Goal: Information Seeking & Learning: Understand process/instructions

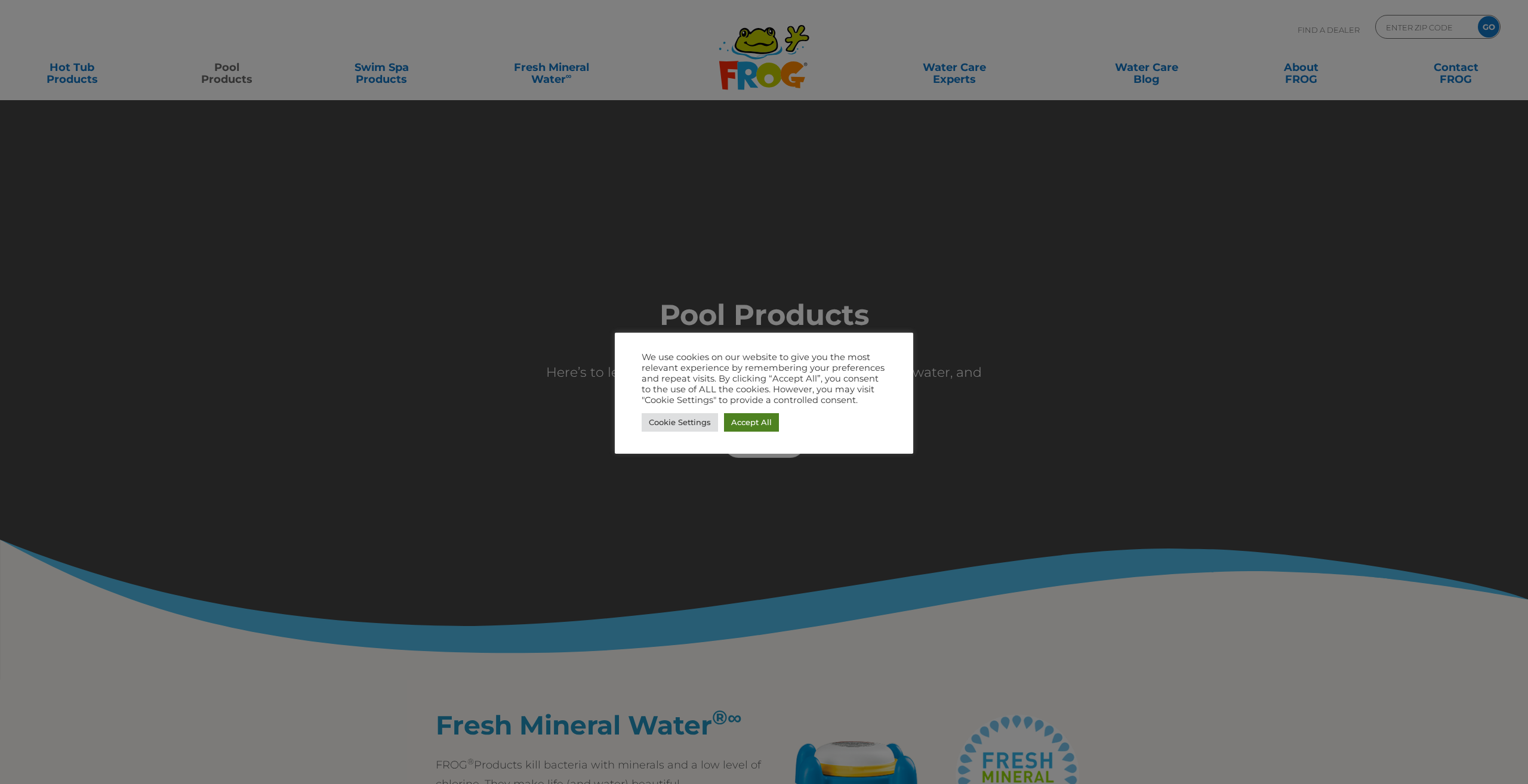
click at [735, 425] on link "Accept All" at bounding box center [751, 422] width 55 height 18
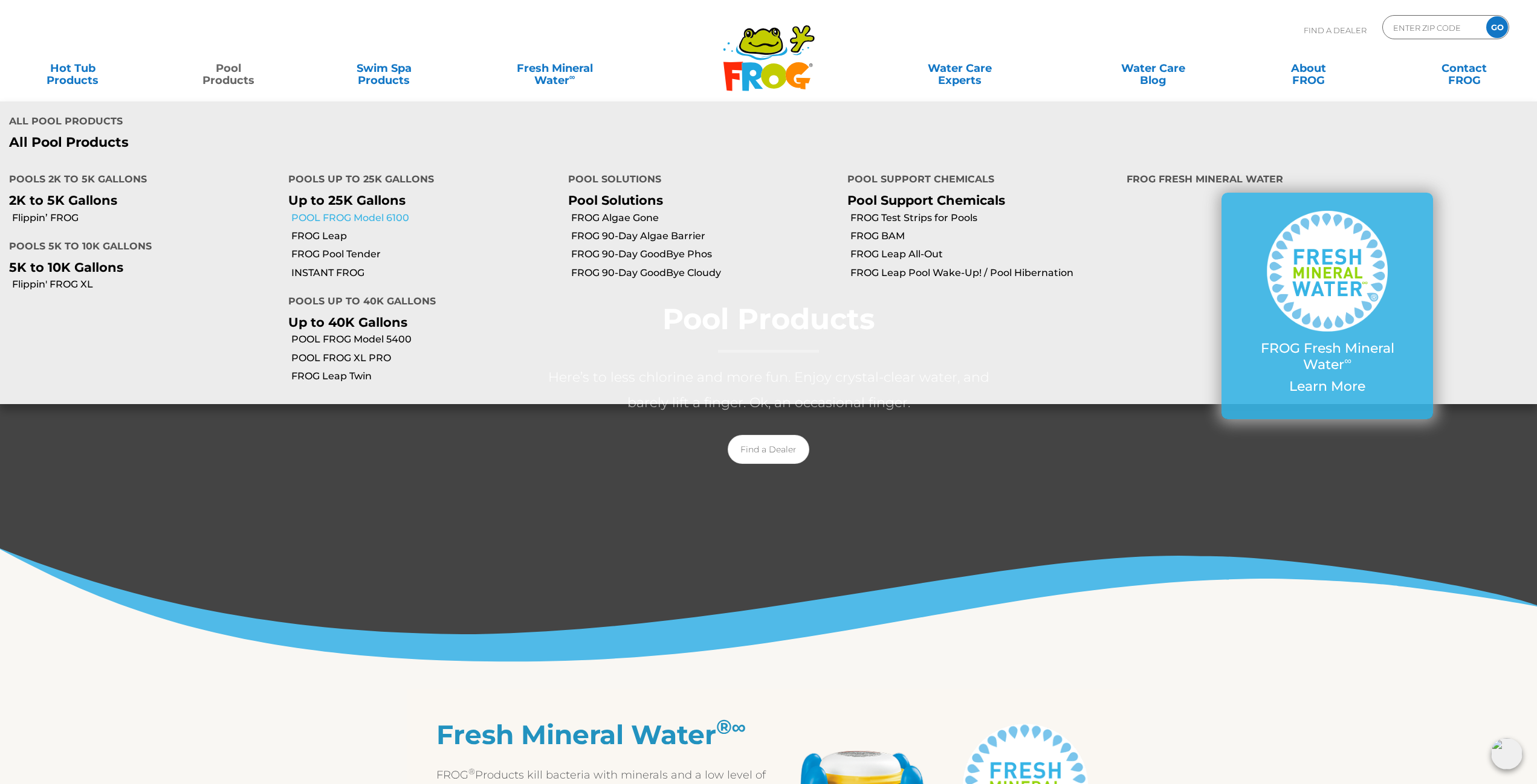
click at [355, 212] on link "POOL FROG Model 6100" at bounding box center [425, 218] width 267 height 14
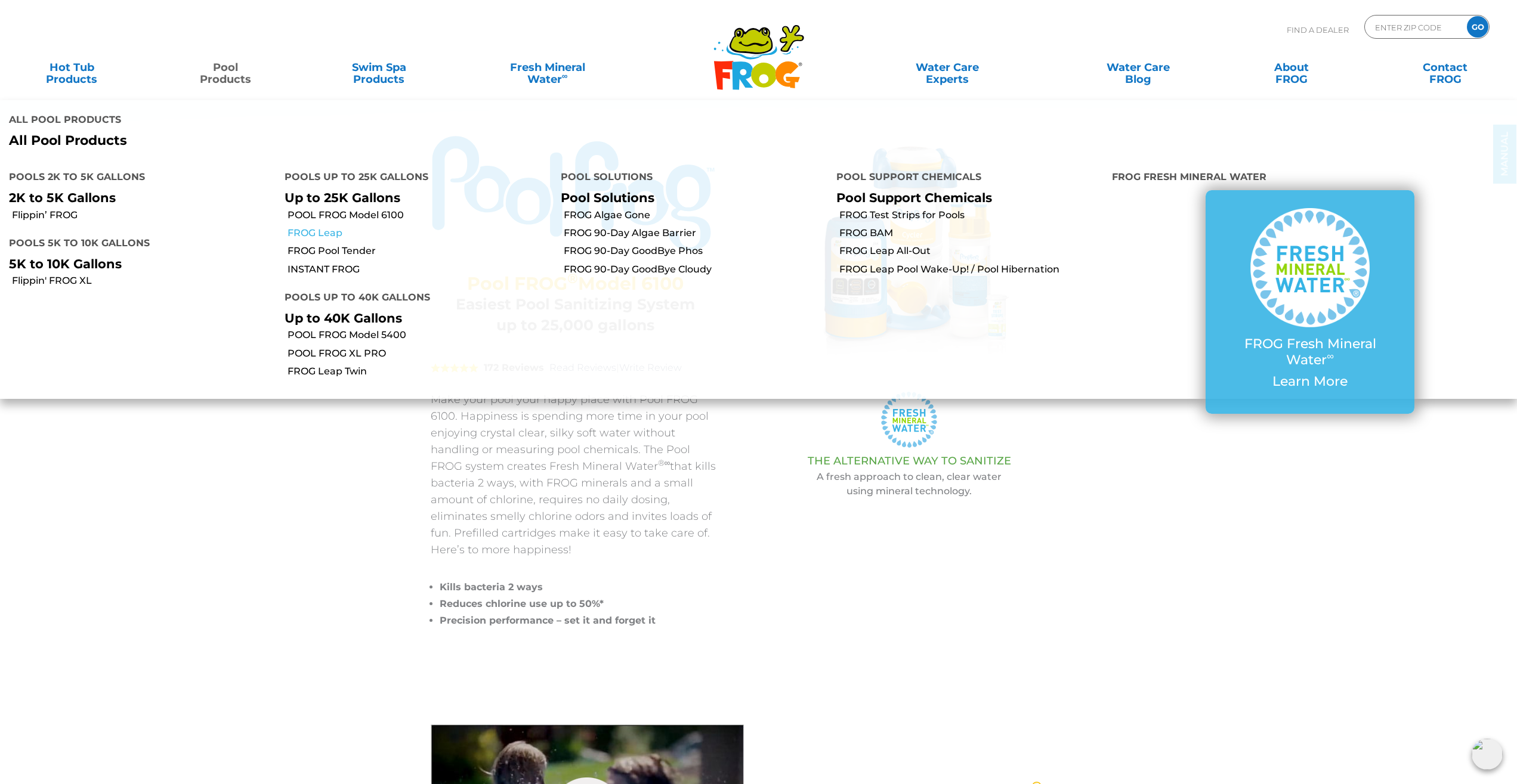
click at [320, 227] on link "FROG Leap" at bounding box center [419, 233] width 264 height 13
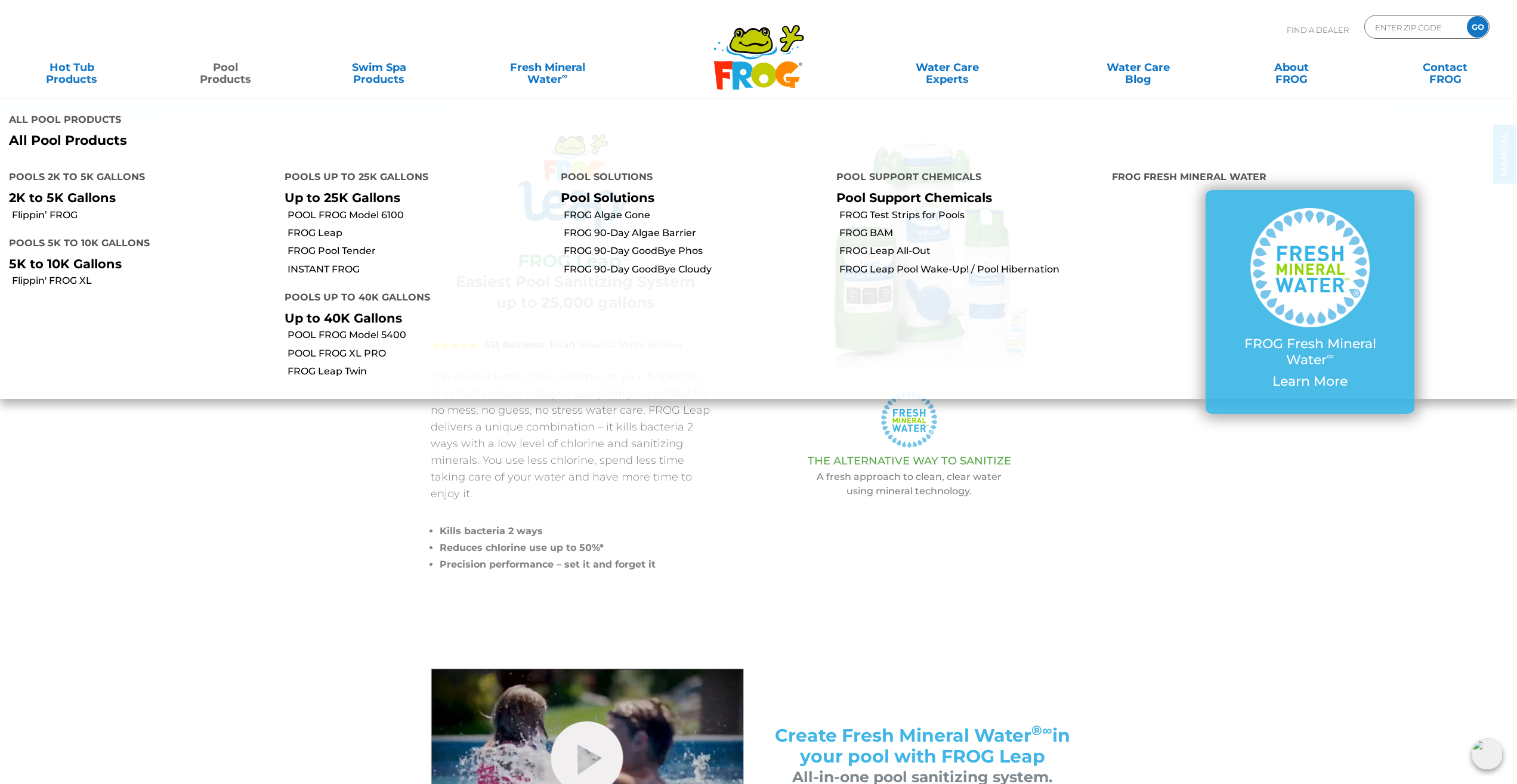
click at [245, 75] on link "Pool Products" at bounding box center [225, 67] width 119 height 24
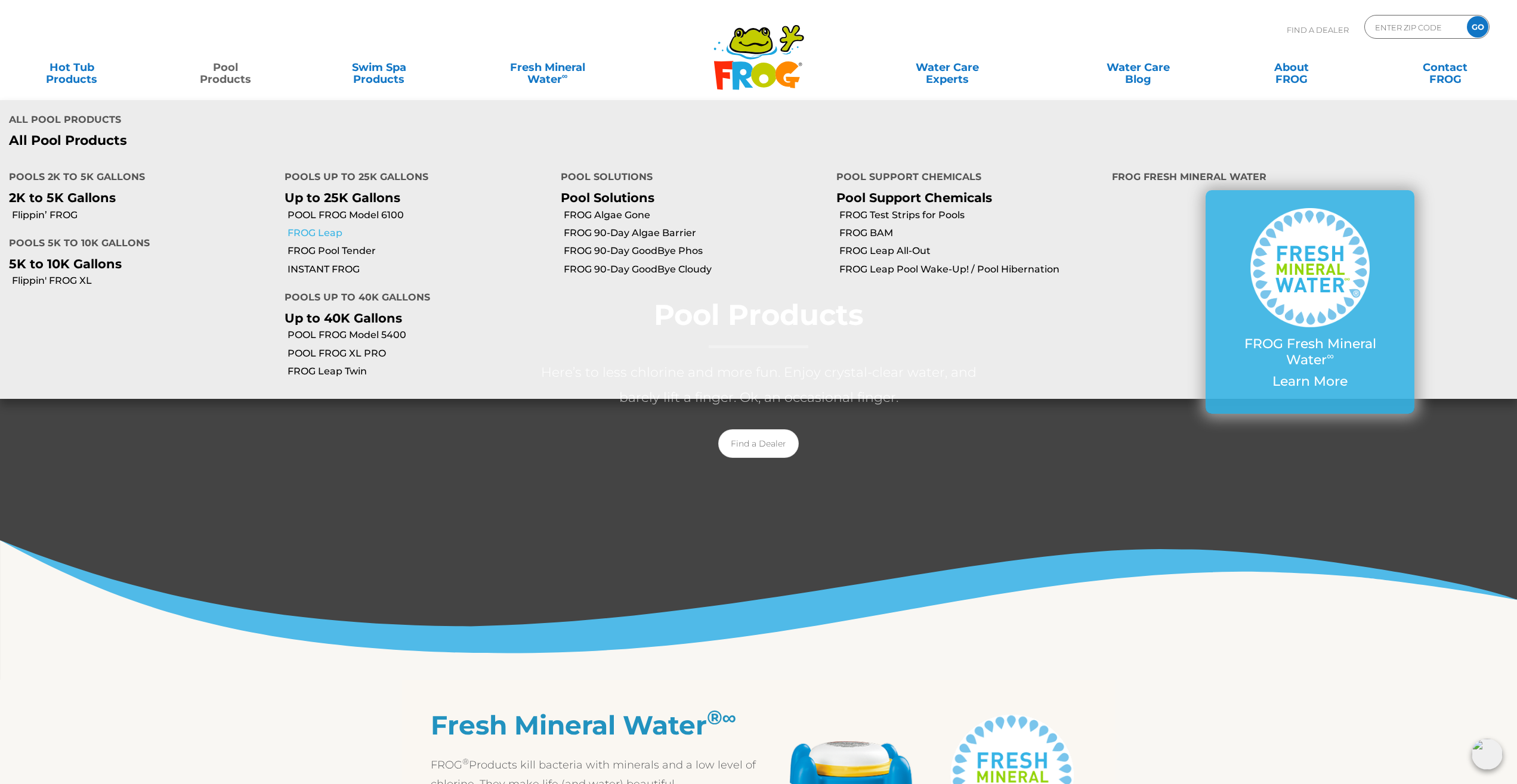
click at [307, 227] on link "FROG Leap" at bounding box center [419, 233] width 264 height 13
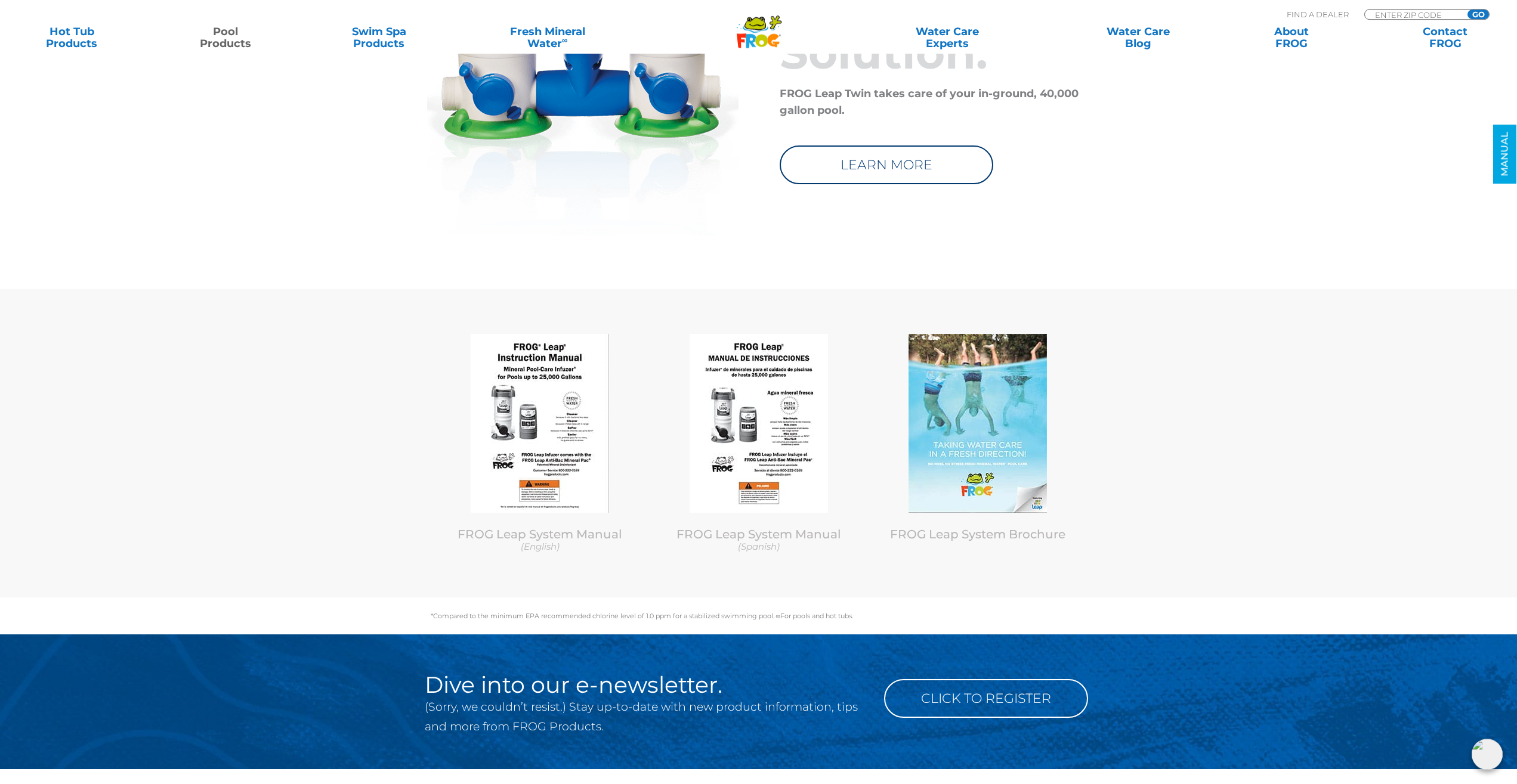
scroll to position [5718, 0]
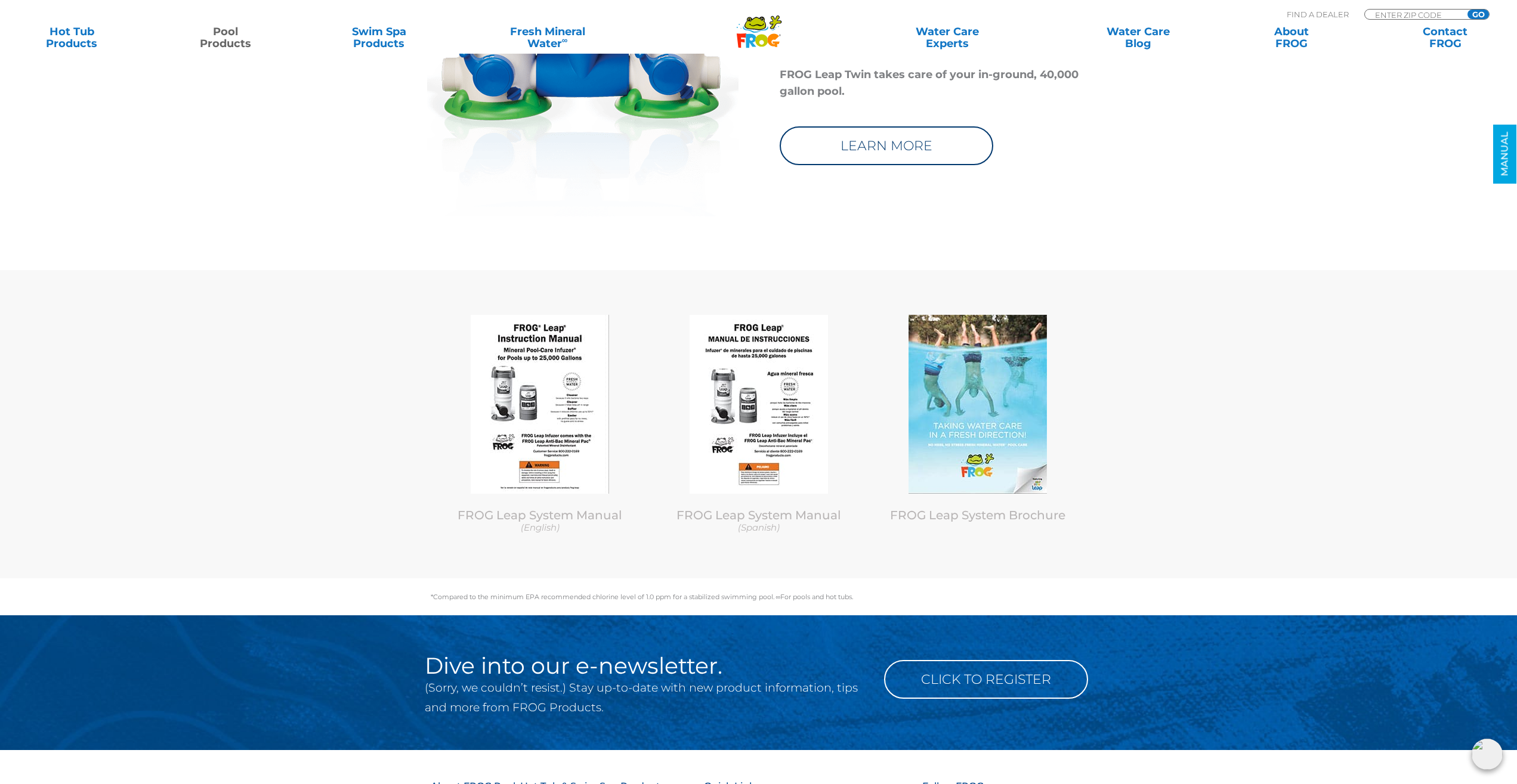
click at [227, 39] on link "Pool Products" at bounding box center [225, 38] width 119 height 24
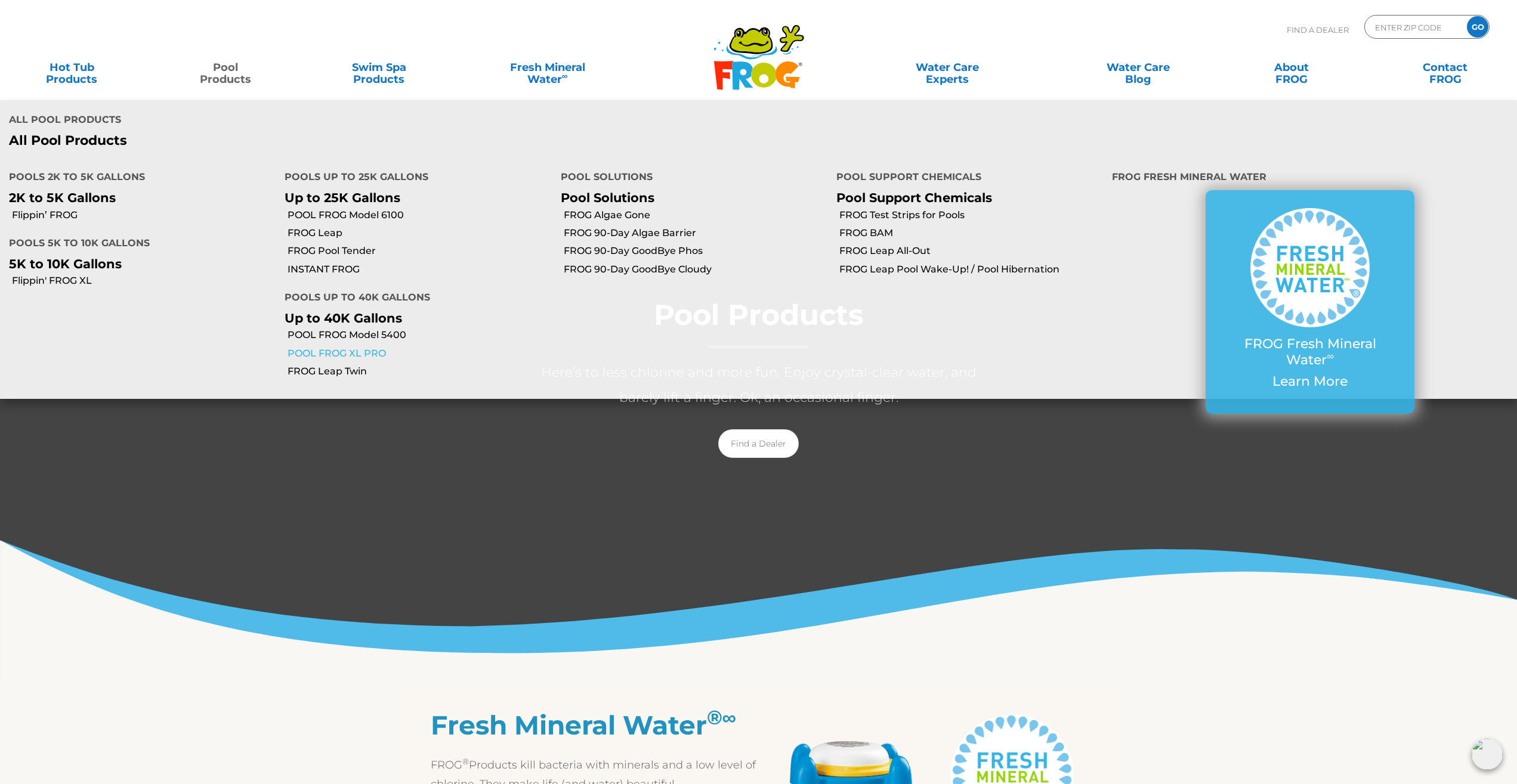
click at [327, 347] on link "POOL FROG XL PRO" at bounding box center [419, 353] width 264 height 13
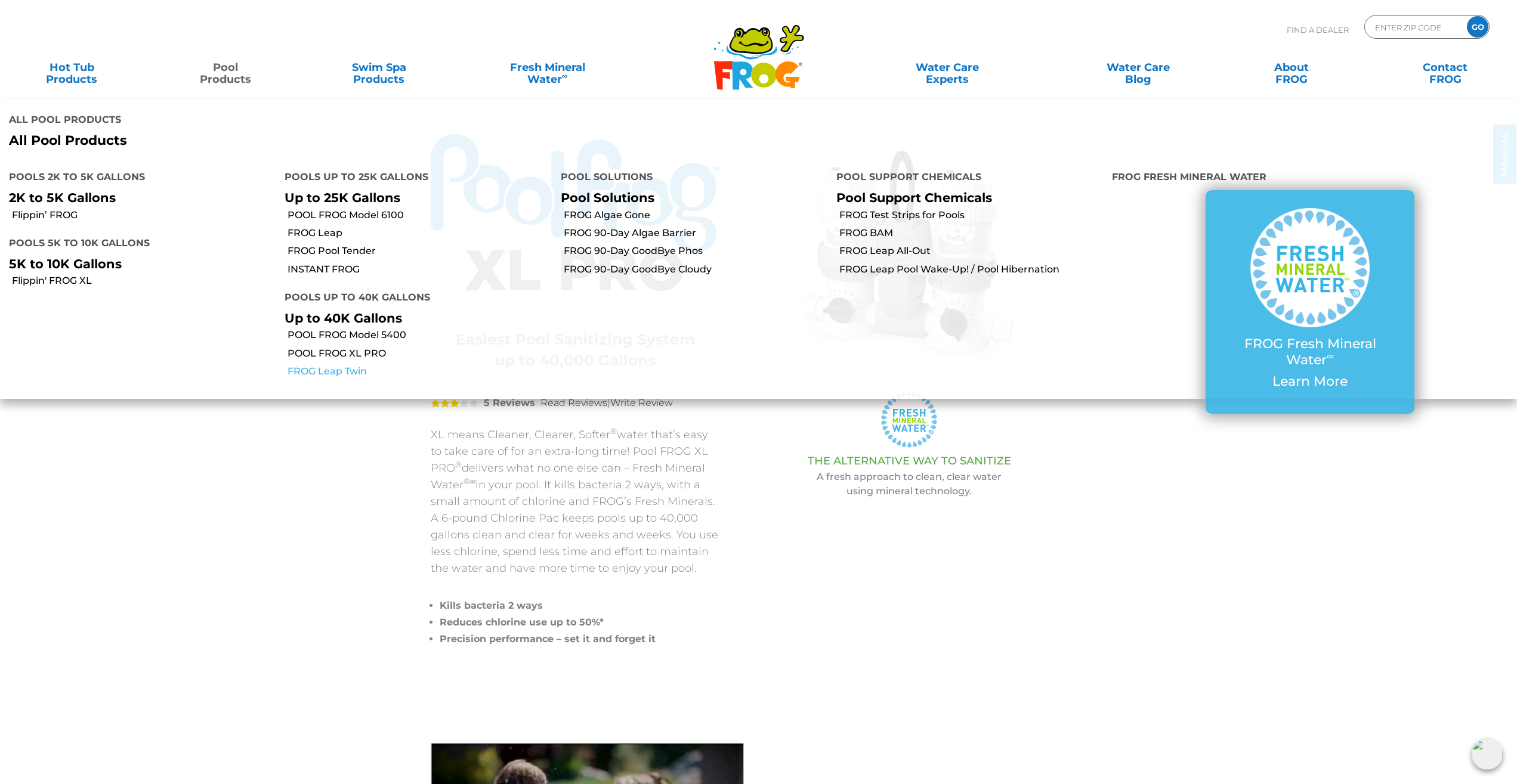
click at [308, 365] on link "FROG Leap Twin" at bounding box center [419, 371] width 264 height 13
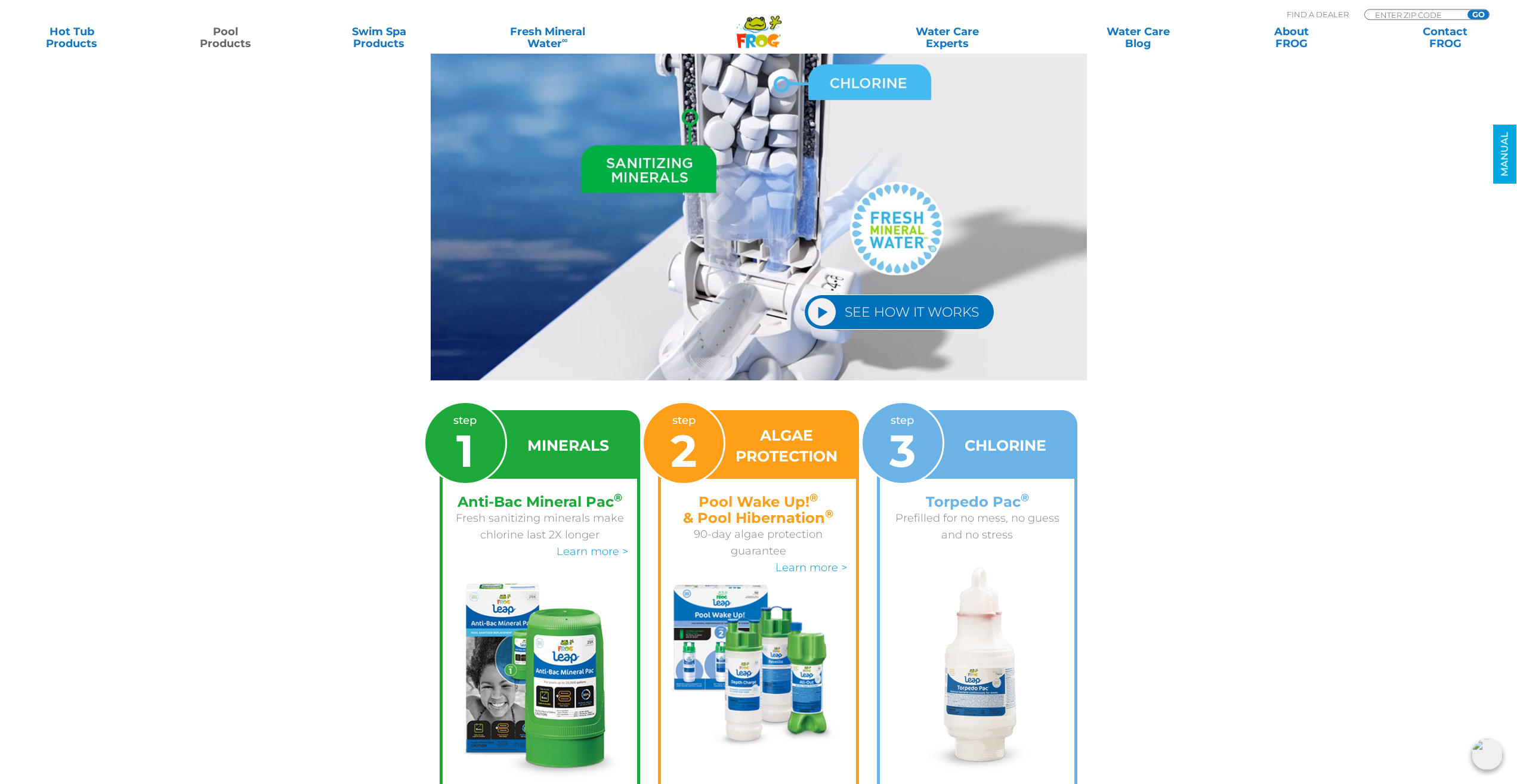
scroll to position [1581, 0]
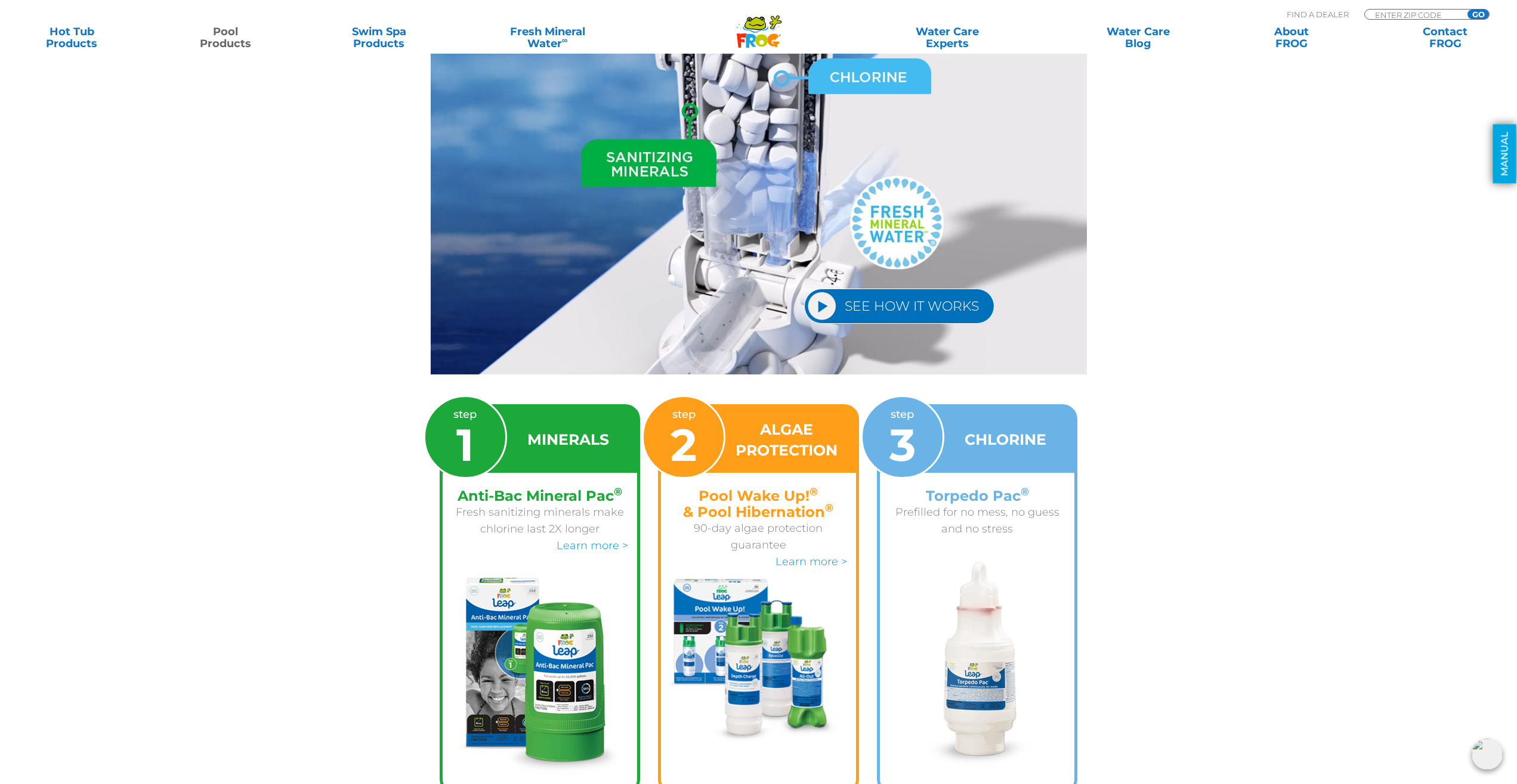
click at [1503, 169] on link "MANUAL" at bounding box center [1504, 154] width 24 height 59
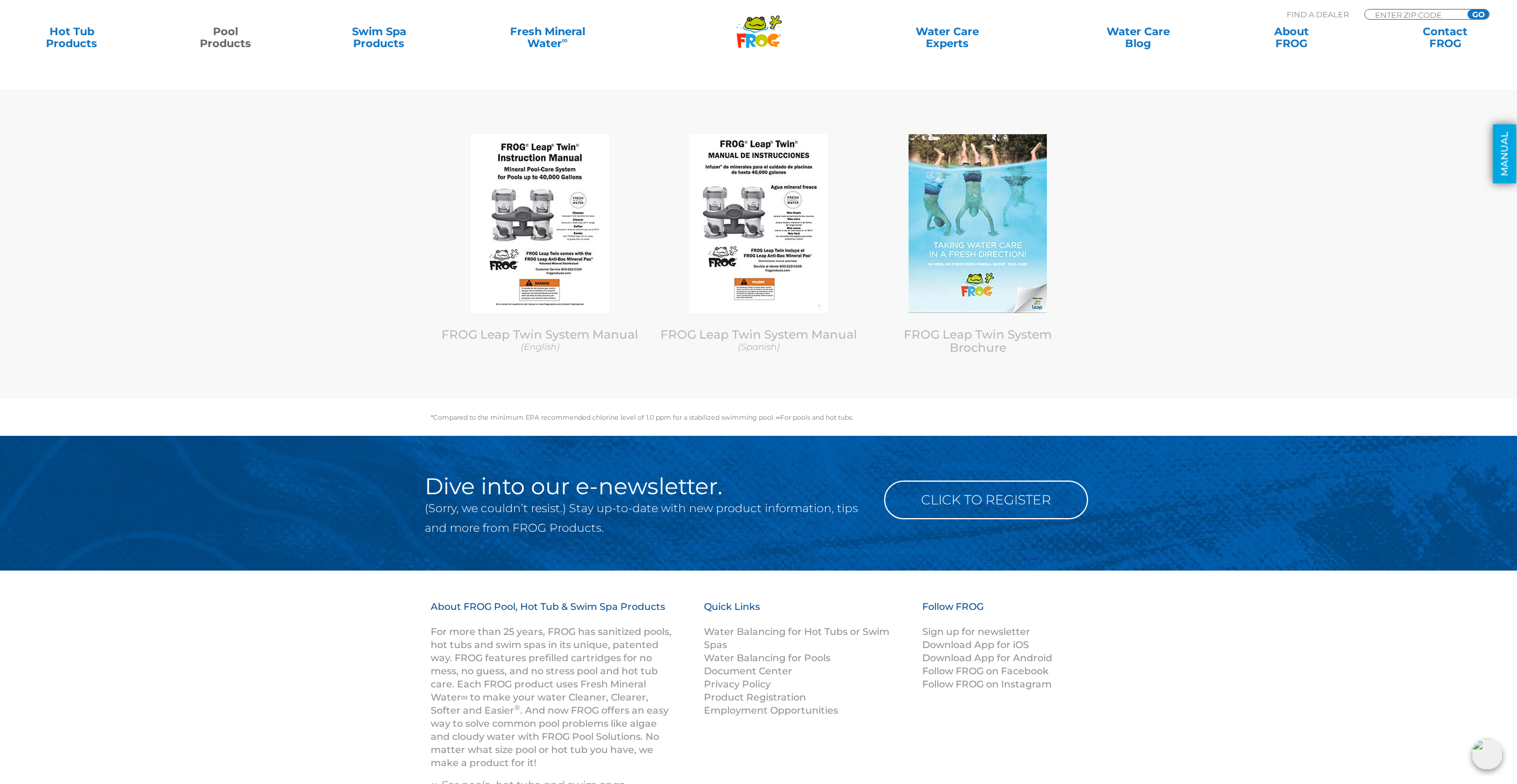
scroll to position [5668, 0]
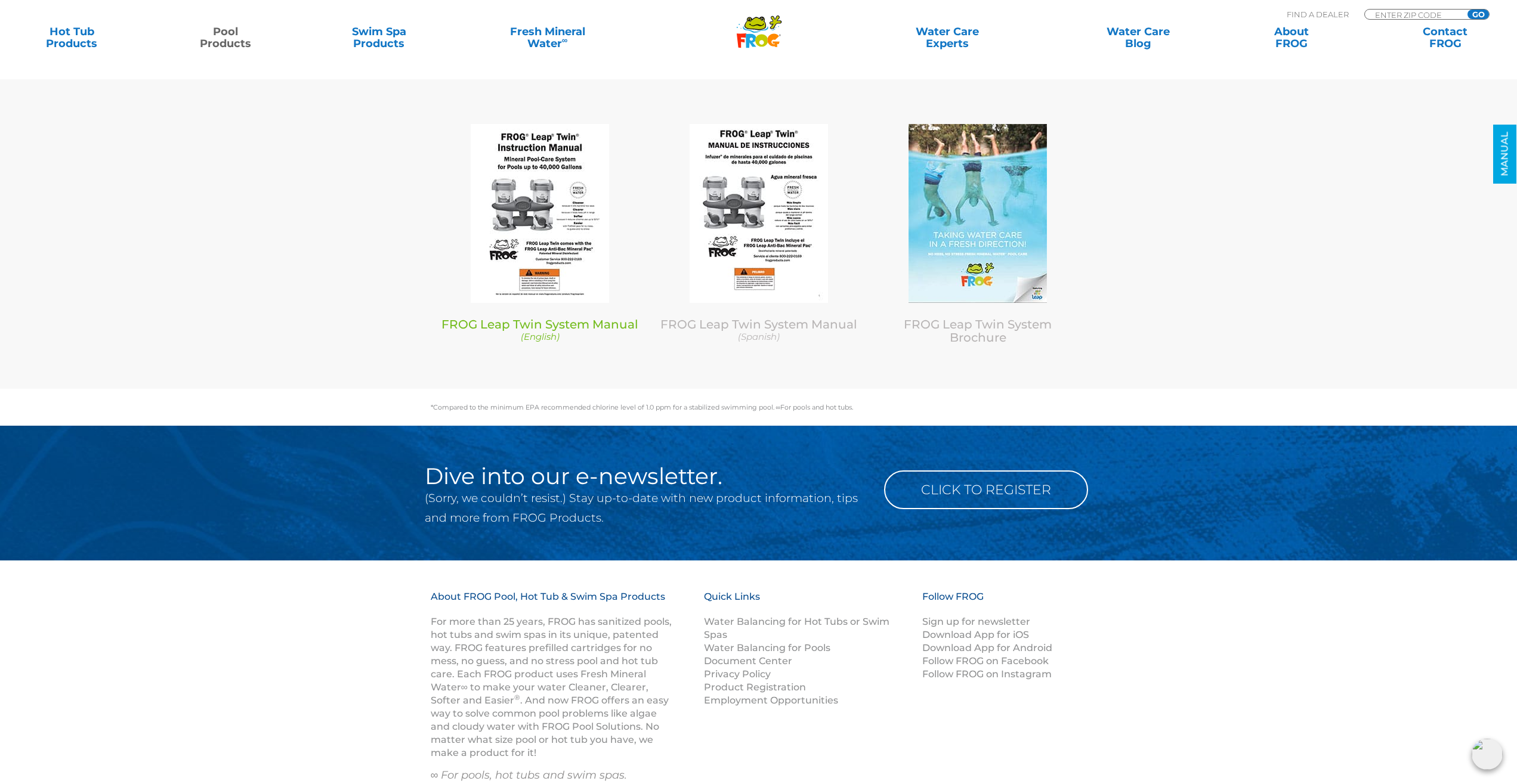
click at [538, 243] on img at bounding box center [540, 213] width 139 height 179
